Goal: Task Accomplishment & Management: Manage account settings

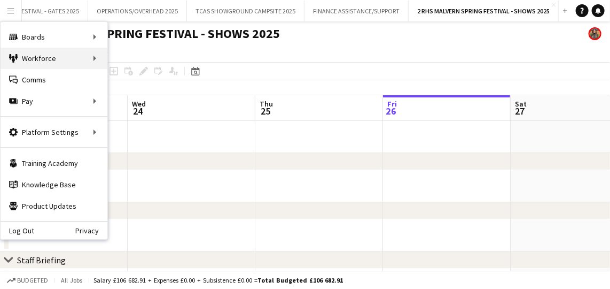
scroll to position [0, 256]
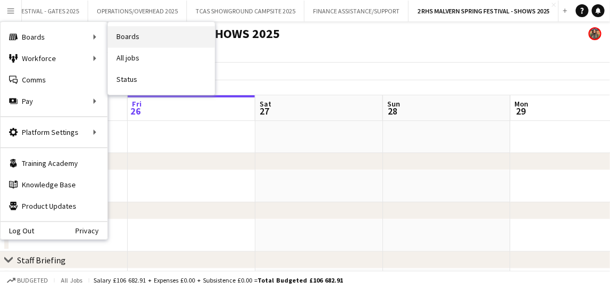
click at [174, 34] on link "Boards" at bounding box center [161, 36] width 107 height 21
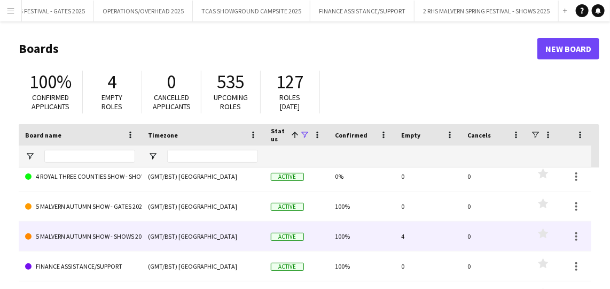
click at [135, 233] on link "5 MALVERN AUTUMN SHOW - SHOWS 2025" at bounding box center [80, 236] width 110 height 30
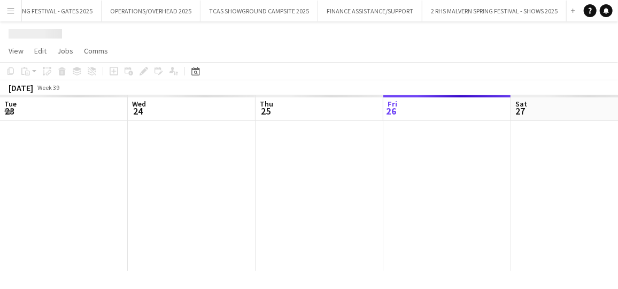
scroll to position [0, 256]
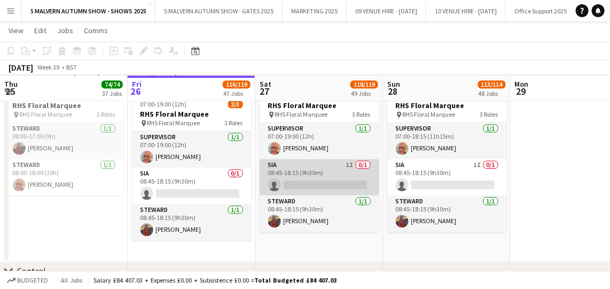
click at [332, 161] on app-card-role "SIA 1I 0/1 08:45-18:15 (9h30m) single-neutral-actions" at bounding box center [320, 177] width 120 height 36
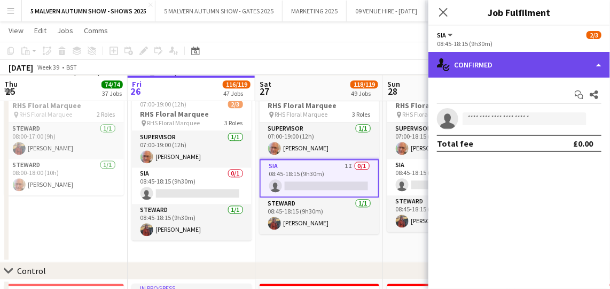
click at [504, 59] on div "single-neutral-actions-check-2 Confirmed" at bounding box center [520, 65] width 182 height 26
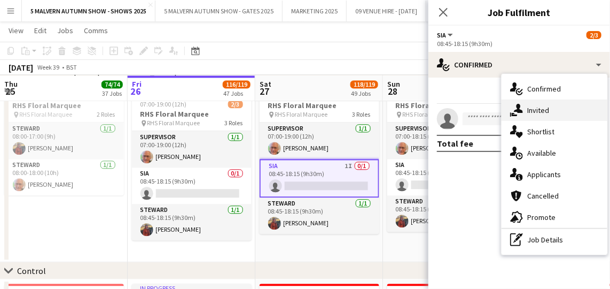
click at [542, 104] on div "single-neutral-actions-share-1 Invited" at bounding box center [555, 109] width 106 height 21
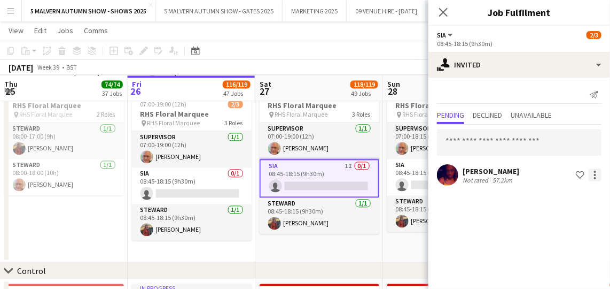
click at [595, 176] on div at bounding box center [595, 174] width 13 height 13
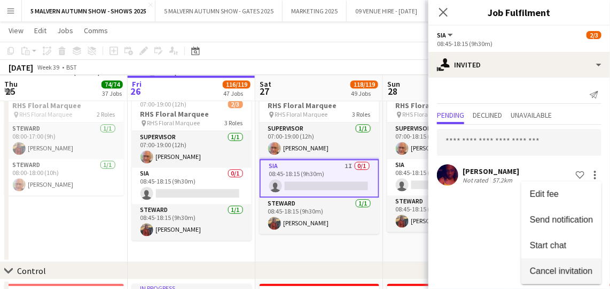
click at [559, 268] on span "Cancel invitation" at bounding box center [561, 270] width 63 height 9
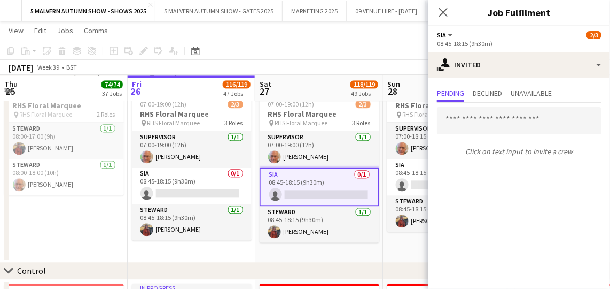
click at [382, 255] on app-date-cell "Updated 07:00-19:00 (12h) 2/3 RHS Floral Marquee pin RHS Floral Marquee 3 Roles…" at bounding box center [320, 172] width 128 height 182
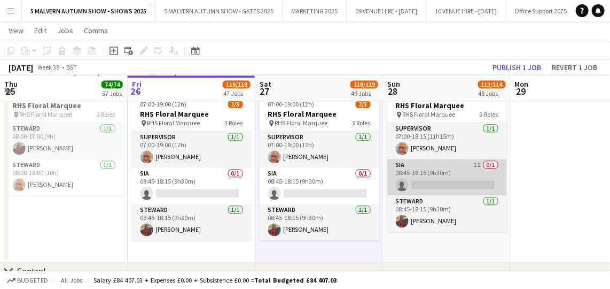
click at [438, 180] on app-card-role "SIA 1I 0/1 08:45-18:15 (9h30m) single-neutral-actions" at bounding box center [448, 177] width 120 height 36
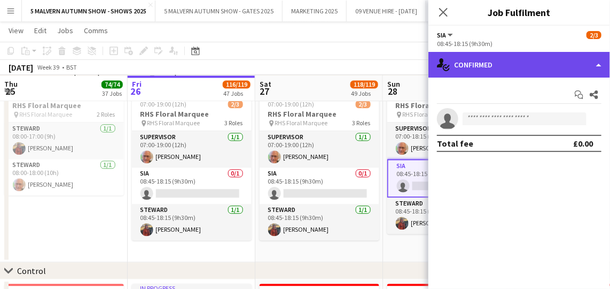
click at [562, 59] on div "single-neutral-actions-check-2 Confirmed" at bounding box center [520, 65] width 182 height 26
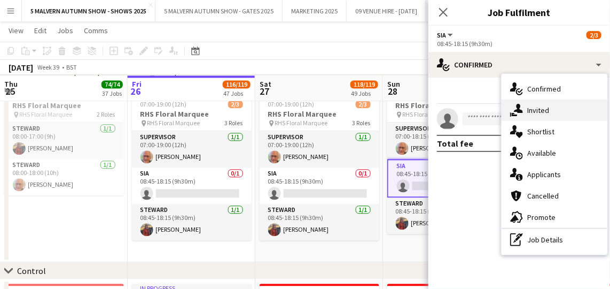
click at [551, 113] on div "single-neutral-actions-share-1 Invited" at bounding box center [555, 109] width 106 height 21
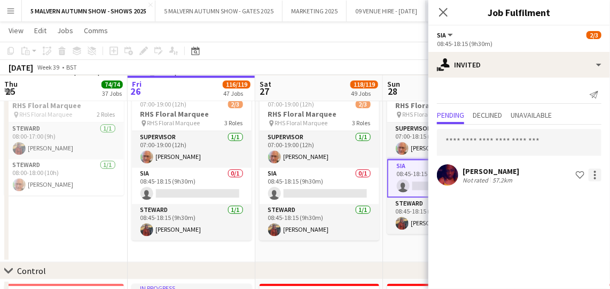
click at [595, 175] on div at bounding box center [595, 174] width 13 height 13
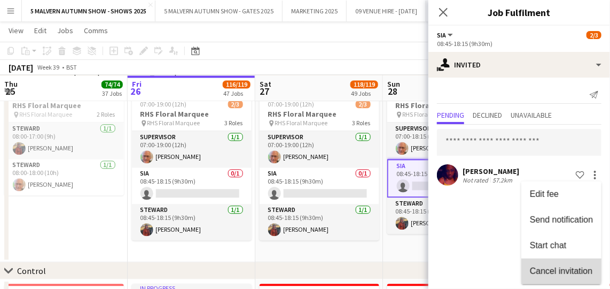
click at [546, 269] on span "Cancel invitation" at bounding box center [561, 270] width 63 height 9
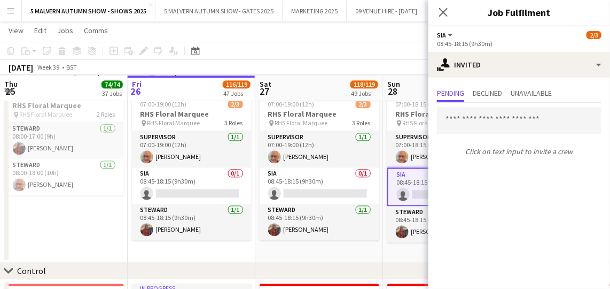
click at [403, 260] on app-date-cell "Updated 07:00-18:15 (11h15m) 2/3 RHS Floral Marquee pin RHS Floral Marquee 3 Ro…" at bounding box center [447, 172] width 128 height 182
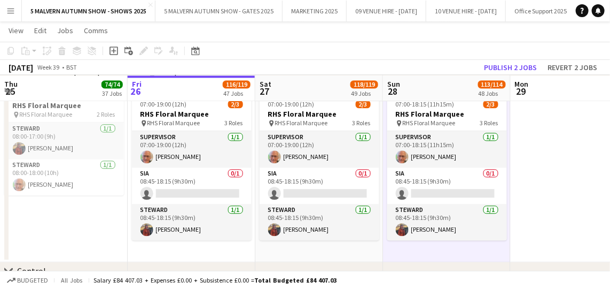
drag, startPoint x: 213, startPoint y: 179, endPoint x: 113, endPoint y: 232, distance: 113.4
click at [113, 232] on app-date-cell "08:00-18:00 (10h) 2/2 RHS Floral Marquee pin RHS Floral Marquee 2 Roles [PERSON…" at bounding box center [64, 172] width 128 height 182
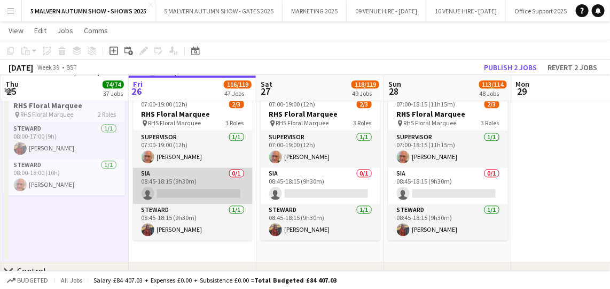
click at [184, 187] on app-card-role "SIA 0/1 08:45-18:15 (9h30m) single-neutral-actions" at bounding box center [193, 185] width 120 height 36
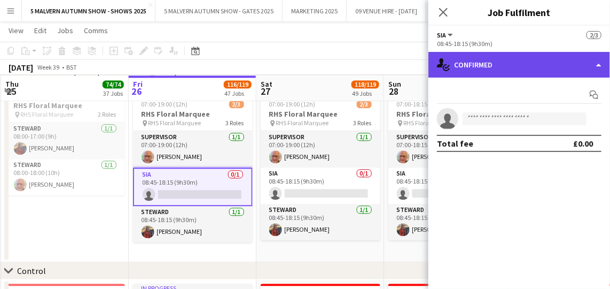
click at [594, 73] on div "single-neutral-actions-check-2 Confirmed" at bounding box center [520, 65] width 182 height 26
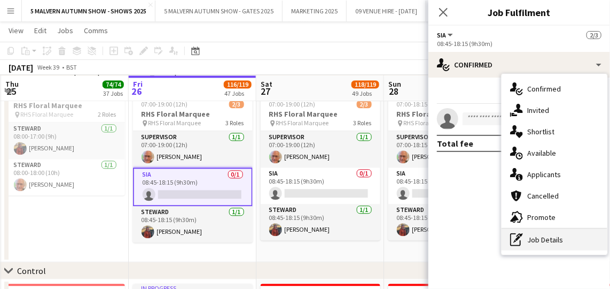
click at [538, 242] on div "pen-write Job Details" at bounding box center [555, 239] width 106 height 21
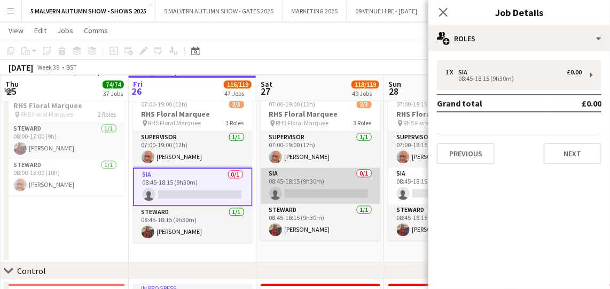
click at [310, 183] on app-card-role "SIA 0/1 08:45-18:15 (9h30m) single-neutral-actions" at bounding box center [321, 185] width 120 height 36
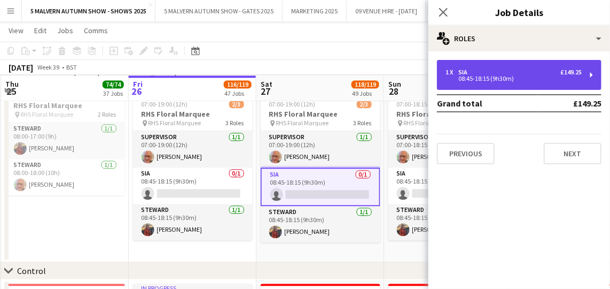
click at [550, 69] on div "1 x SIA £149.25" at bounding box center [514, 71] width 136 height 7
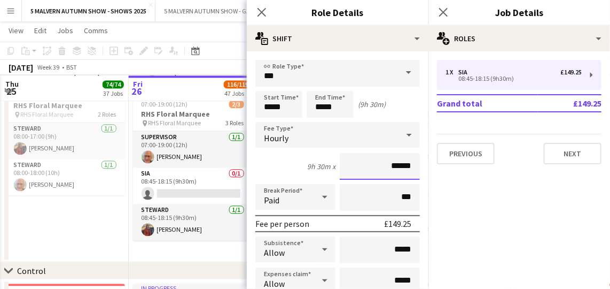
click at [393, 167] on input "******" at bounding box center [380, 166] width 80 height 27
click at [399, 161] on input "******" at bounding box center [380, 166] width 80 height 27
click at [404, 165] on input "******" at bounding box center [380, 166] width 80 height 27
type input "**"
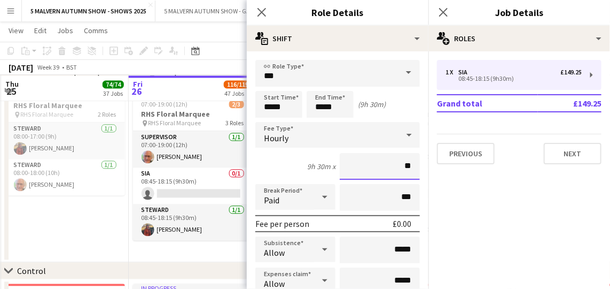
type input "**"
click at [202, 254] on app-date-cell "In progress 07:00-19:00 (12h) 2/3 RHS Floral Marquee pin RHS Floral Marquee 3 R…" at bounding box center [193, 172] width 128 height 182
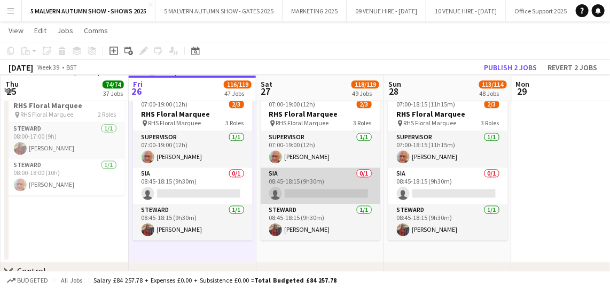
click at [321, 172] on app-card-role "SIA 0/1 08:45-18:15 (9h30m) single-neutral-actions" at bounding box center [321, 185] width 120 height 36
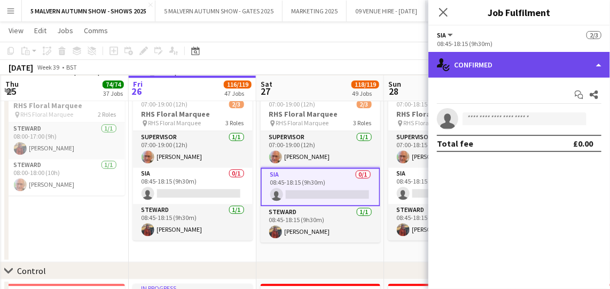
click at [497, 54] on div "single-neutral-actions-check-2 Confirmed" at bounding box center [520, 65] width 182 height 26
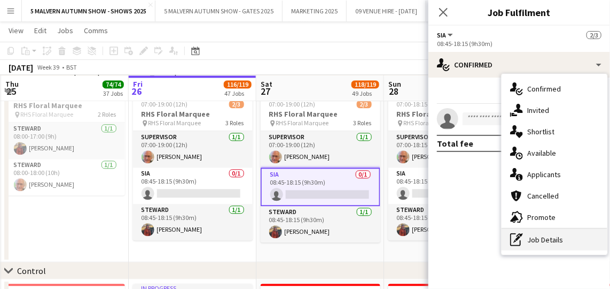
click at [530, 231] on div "pen-write Job Details" at bounding box center [555, 239] width 106 height 21
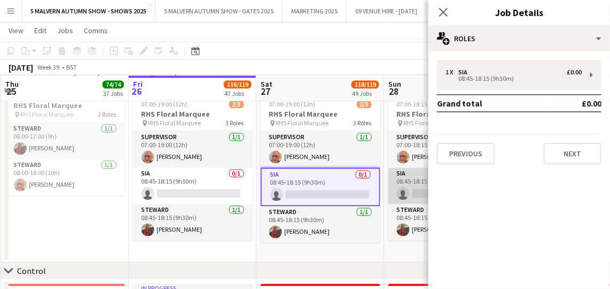
click at [415, 175] on app-card-role "SIA 0/1 08:45-18:15 (9h30m) single-neutral-actions" at bounding box center [449, 185] width 120 height 36
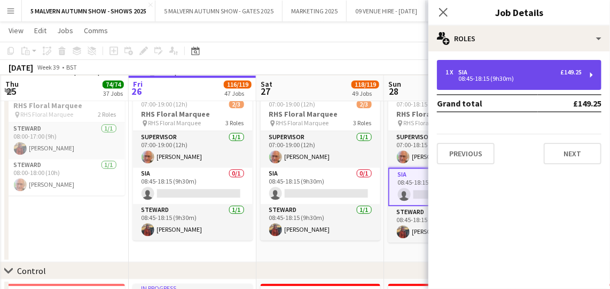
click at [537, 67] on div "1 x SIA £149.25 08:45-18:15 (9h30m)" at bounding box center [519, 75] width 165 height 30
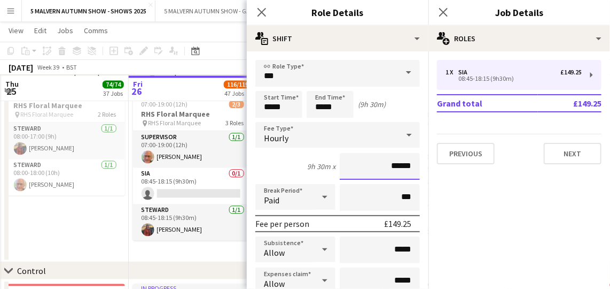
click at [401, 167] on input "******" at bounding box center [380, 166] width 80 height 27
type input "**"
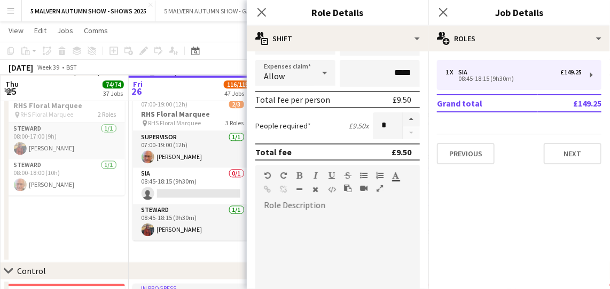
scroll to position [0, 0]
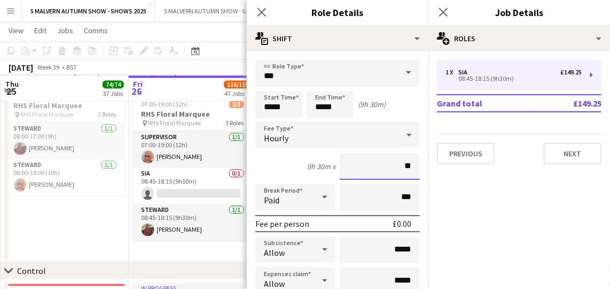
type input "**"
click at [190, 256] on app-date-cell "In progress 07:00-19:00 (12h) 2/3 RHS Floral Marquee pin RHS Floral Marquee 3 R…" at bounding box center [193, 172] width 128 height 182
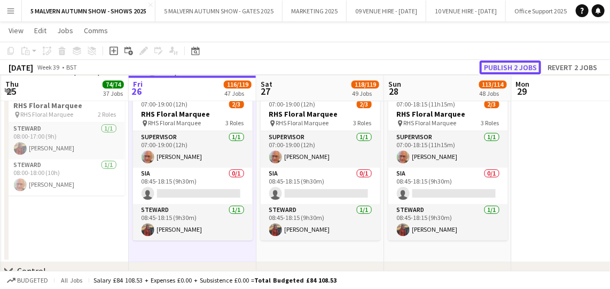
click at [519, 65] on button "Publish 2 jobs" at bounding box center [510, 67] width 61 height 14
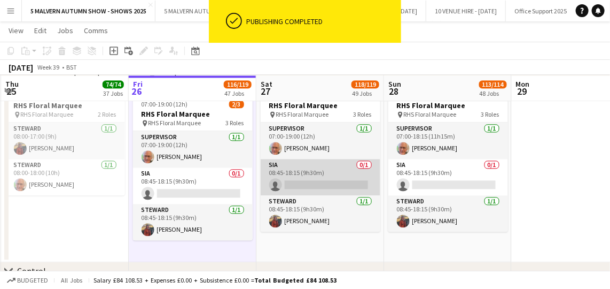
click at [304, 187] on app-card-role "SIA 0/1 08:45-18:15 (9h30m) single-neutral-actions" at bounding box center [321, 177] width 120 height 36
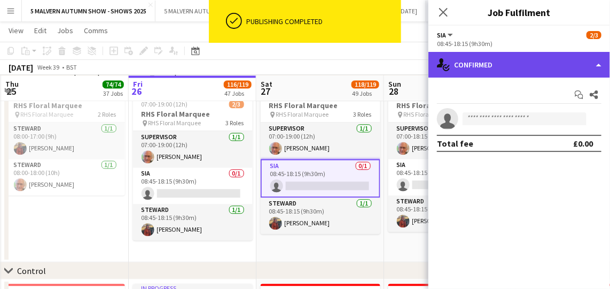
click at [554, 73] on div "single-neutral-actions-check-2 Confirmed" at bounding box center [520, 65] width 182 height 26
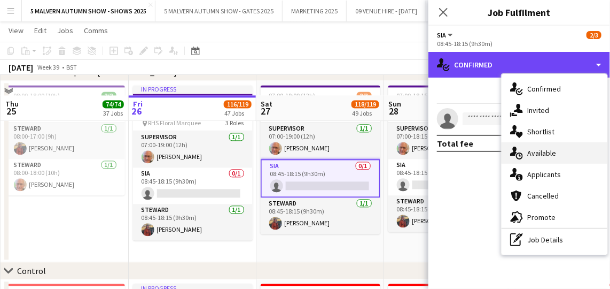
scroll to position [3693, 0]
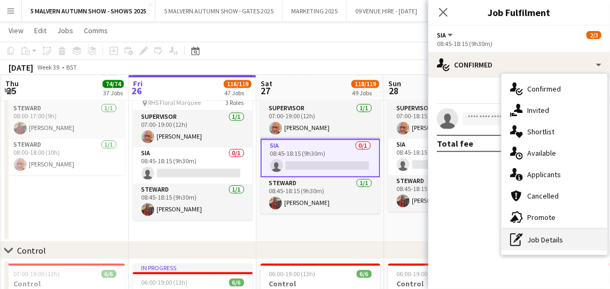
click at [541, 238] on div "pen-write Job Details" at bounding box center [555, 239] width 106 height 21
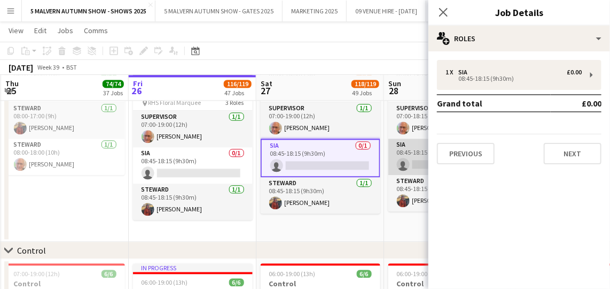
click at [413, 153] on app-card-role "SIA 0/1 08:45-18:15 (9h30m) single-neutral-actions" at bounding box center [449, 156] width 120 height 36
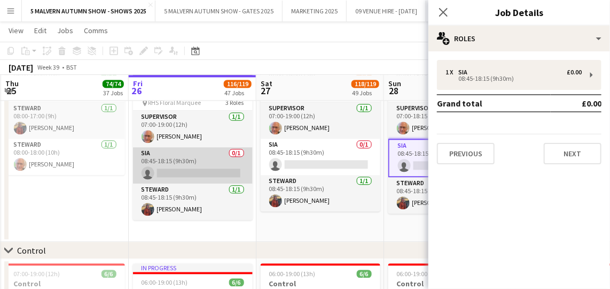
click at [217, 149] on app-card-role "SIA 0/1 08:45-18:15 (9h30m) single-neutral-actions" at bounding box center [193, 165] width 120 height 36
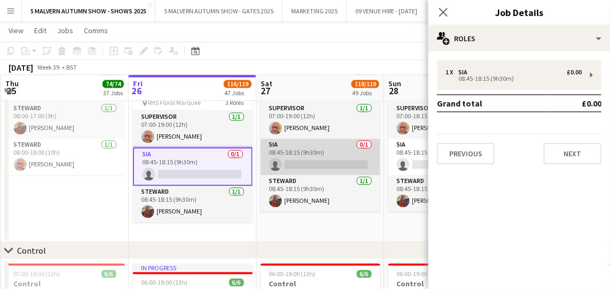
click at [293, 144] on app-card-role "SIA 0/1 08:45-18:15 (9h30m) single-neutral-actions" at bounding box center [321, 156] width 120 height 36
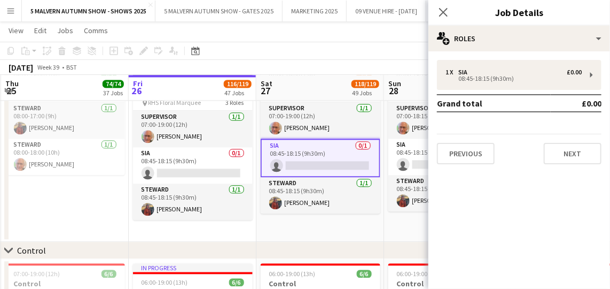
click at [125, 228] on app-date-cell "08:00-18:00 (10h) 2/2 RHS Floral Marquee pin RHS Floral Marquee 2 Roles [PERSON…" at bounding box center [65, 151] width 128 height 182
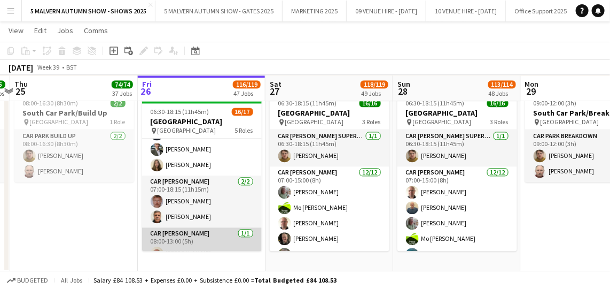
scroll to position [198, 0]
